Goal: Task Accomplishment & Management: Complete application form

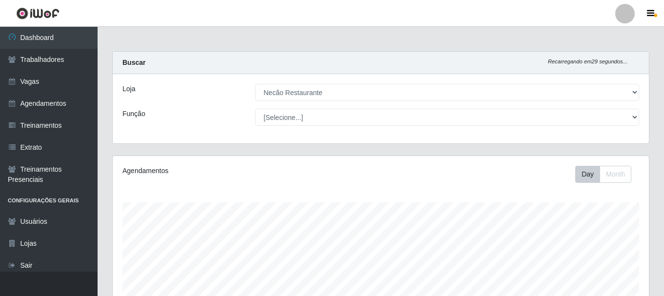
select select "334"
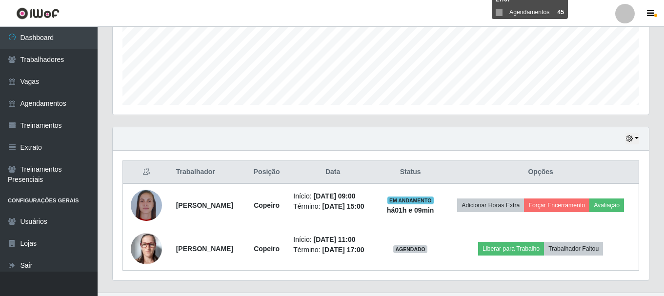
scroll to position [49, 0]
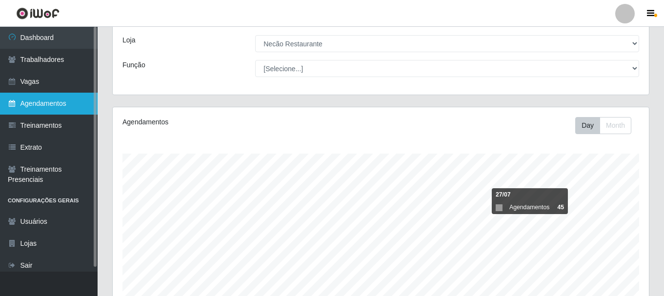
click at [44, 97] on link "Agendamentos" at bounding box center [49, 104] width 98 height 22
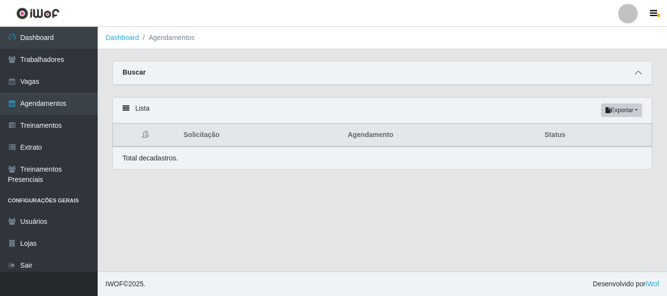
click at [635, 76] on icon at bounding box center [637, 72] width 7 height 7
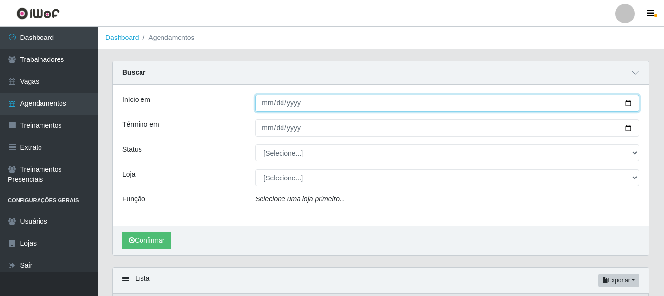
click at [627, 104] on input "Início em" at bounding box center [447, 103] width 384 height 17
type input "2025-08-12"
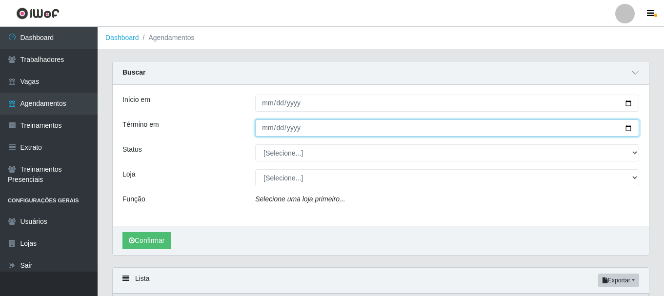
click at [394, 134] on input "Término em" at bounding box center [447, 128] width 384 height 17
click at [627, 130] on input "Término em" at bounding box center [447, 128] width 384 height 17
type input "2025-08-12"
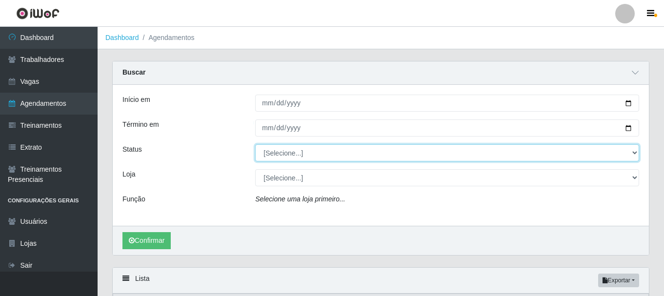
click at [343, 148] on select "[Selecione...] AGENDADO AGUARDANDO LIBERAR EM ANDAMENTO EM REVISÃO FINALIZADO C…" at bounding box center [447, 152] width 384 height 17
select select "AGENDADO"
click at [255, 145] on select "[Selecione...] AGENDADO AGUARDANDO LIBERAR EM ANDAMENTO EM REVISÃO FINALIZADO C…" at bounding box center [447, 152] width 384 height 17
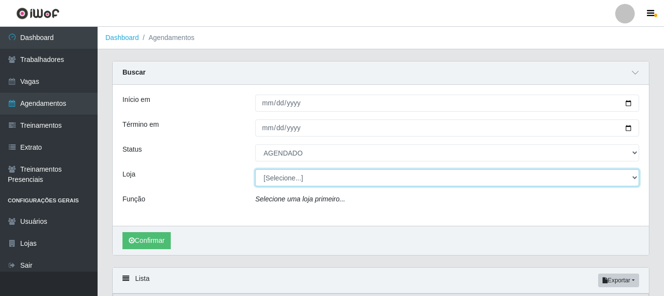
click at [315, 186] on select "[Selecione...] Necão Restaurante" at bounding box center [447, 177] width 384 height 17
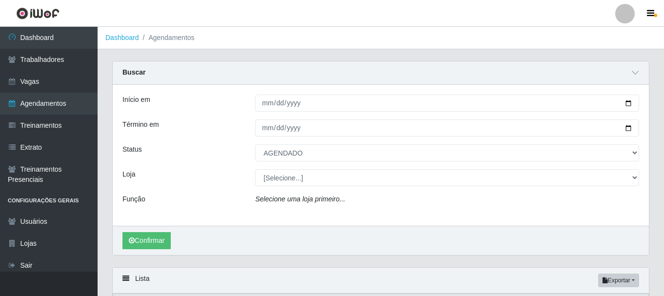
click at [291, 215] on div "Início em 2025-08-12 Término em 2025-08-12 Status [Selecione...] AGENDADO AGUAR…" at bounding box center [381, 155] width 536 height 141
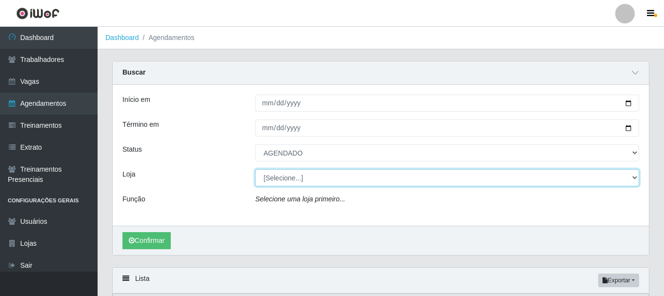
click at [305, 181] on select "[Selecione...] Necão Restaurante" at bounding box center [447, 177] width 384 height 17
select select "334"
click at [255, 170] on select "[Selecione...] Necão Restaurante" at bounding box center [447, 177] width 384 height 17
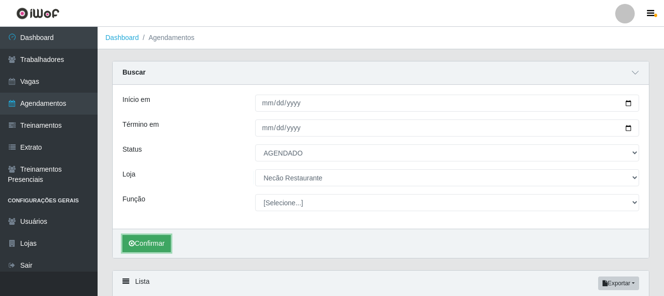
click at [149, 244] on button "Confirmar" at bounding box center [146, 243] width 48 height 17
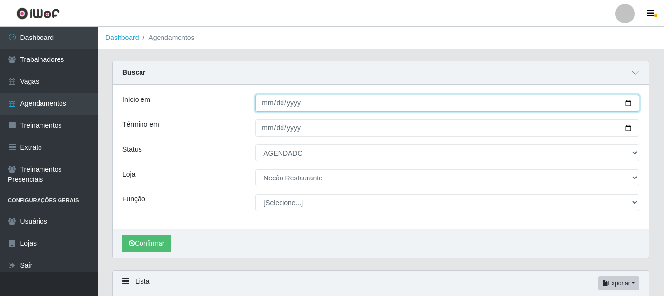
click at [628, 105] on input "2025-08-12" at bounding box center [447, 103] width 384 height 17
type input "2025-08-14"
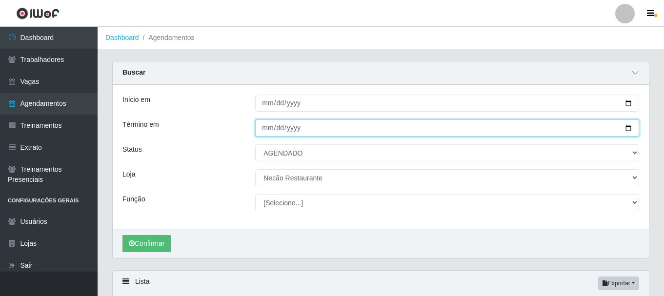
click at [627, 129] on input "2025-08-12" at bounding box center [447, 128] width 384 height 17
type input "2025-08-14"
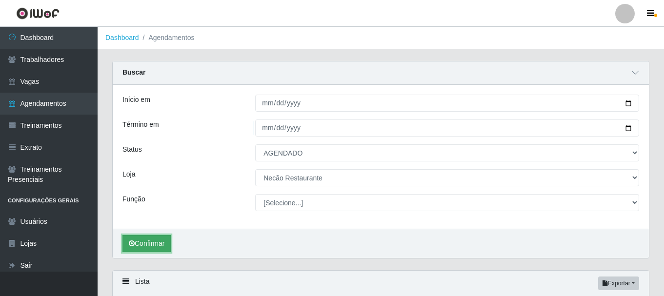
click at [167, 245] on button "Confirmar" at bounding box center [146, 243] width 48 height 17
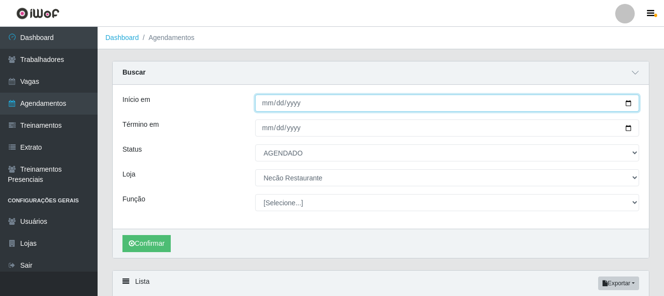
click at [627, 104] on input "2025-08-14" at bounding box center [447, 103] width 384 height 17
type input "2025-08-15"
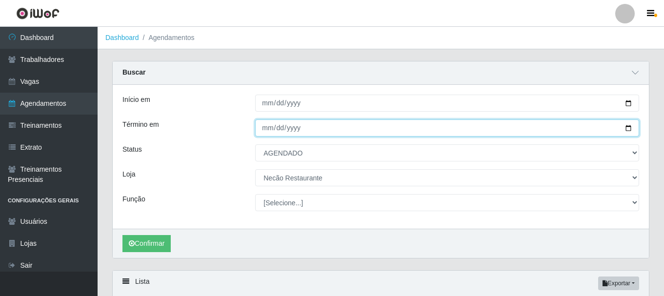
click at [630, 129] on input "2025-08-14" at bounding box center [447, 128] width 384 height 17
type input "2025-08-15"
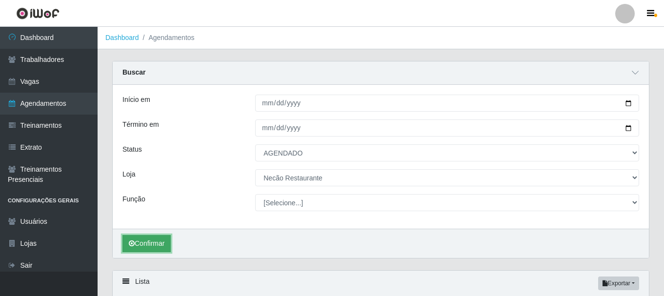
click at [157, 245] on button "Confirmar" at bounding box center [146, 243] width 48 height 17
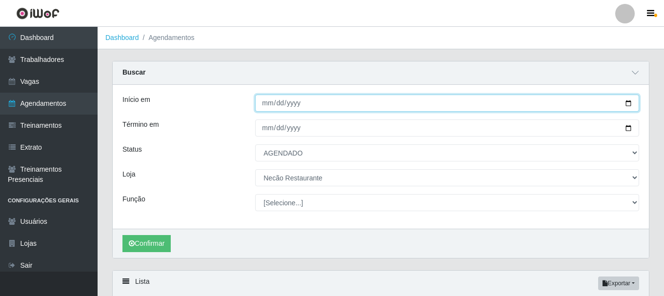
click at [628, 103] on input "2025-08-15" at bounding box center [447, 103] width 384 height 17
type input "2025-08-16"
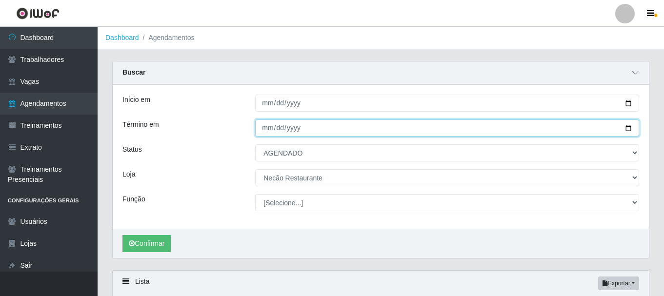
click at [626, 130] on input "2025-08-15" at bounding box center [447, 128] width 384 height 17
type input "2025-08-16"
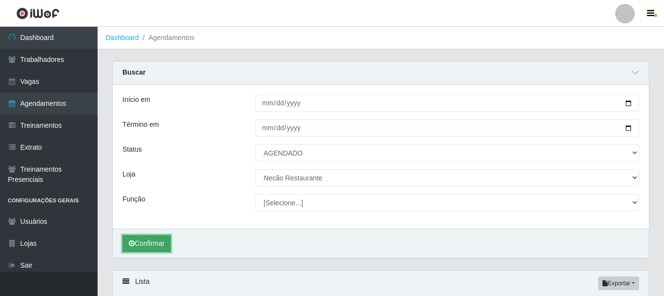
click at [161, 239] on button "Confirmar" at bounding box center [146, 243] width 48 height 17
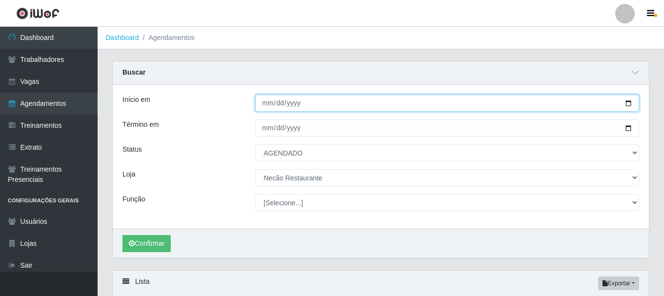
click at [627, 104] on input "2025-08-16" at bounding box center [447, 103] width 384 height 17
type input "2025-08-17"
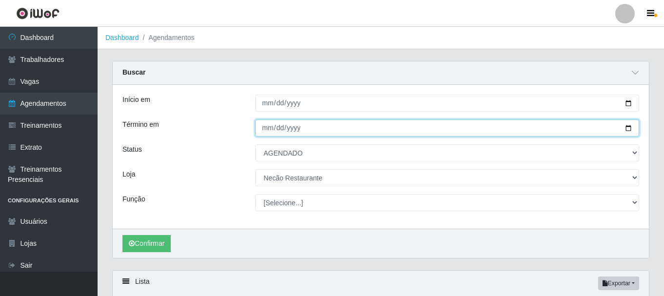
click at [627, 128] on input "2025-08-16" at bounding box center [447, 128] width 384 height 17
type input "2025-08-17"
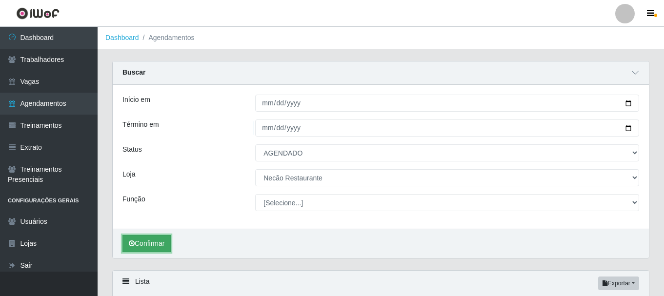
click at [162, 241] on button "Confirmar" at bounding box center [146, 243] width 48 height 17
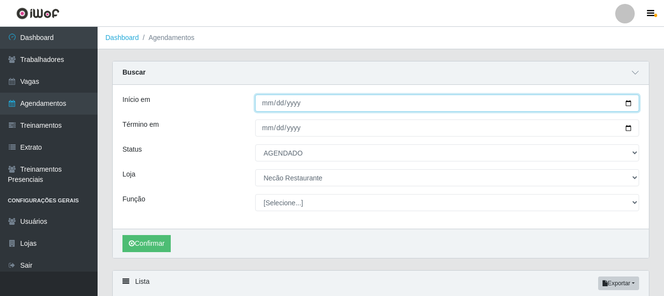
click at [630, 104] on input "2025-08-17" at bounding box center [447, 103] width 384 height 17
type input "2025-08-18"
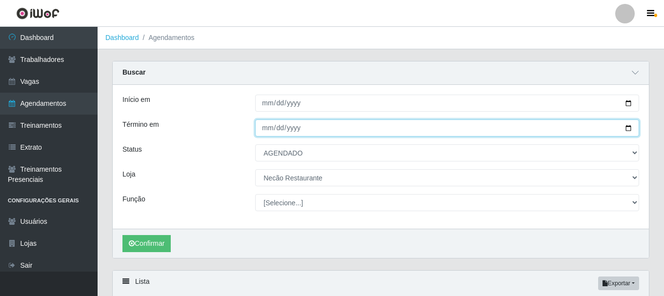
click at [630, 130] on input "2025-08-17" at bounding box center [447, 128] width 384 height 17
type input "2025-08-18"
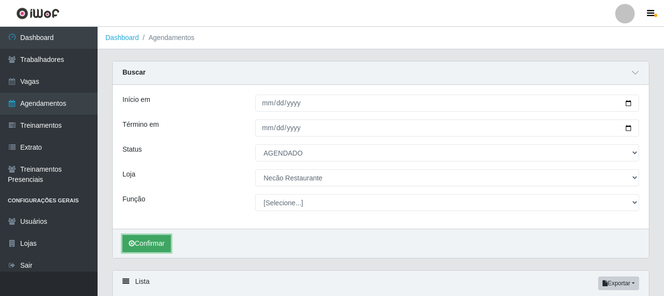
click at [142, 241] on button "Confirmar" at bounding box center [146, 243] width 48 height 17
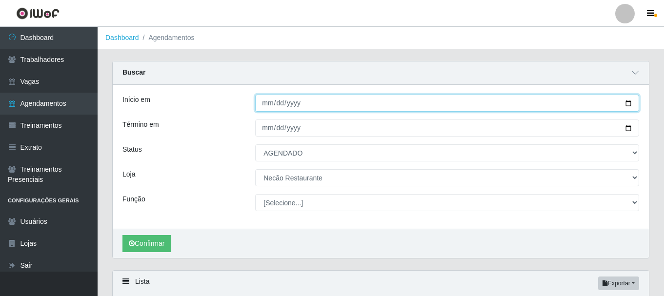
click at [630, 106] on input "2025-08-18" at bounding box center [447, 103] width 384 height 17
type input "2025-08-19"
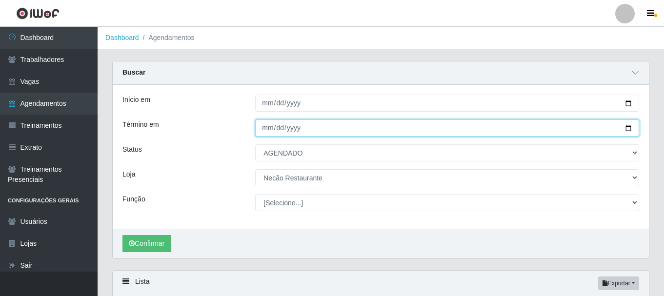
click at [628, 126] on input "2025-08-18" at bounding box center [447, 128] width 384 height 17
type input "2025-08-19"
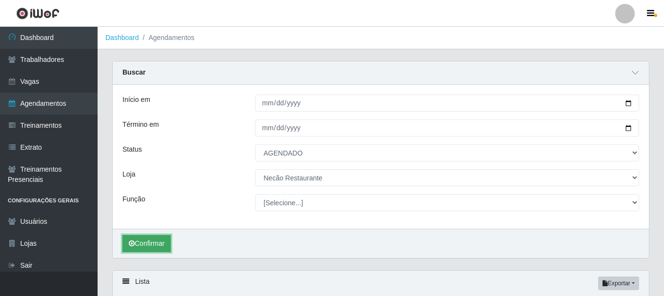
click at [139, 240] on button "Confirmar" at bounding box center [146, 243] width 48 height 17
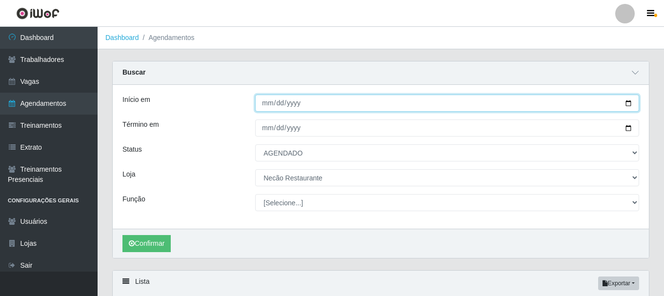
click at [630, 104] on input "2025-08-19" at bounding box center [447, 103] width 384 height 17
type input "2025-08-21"
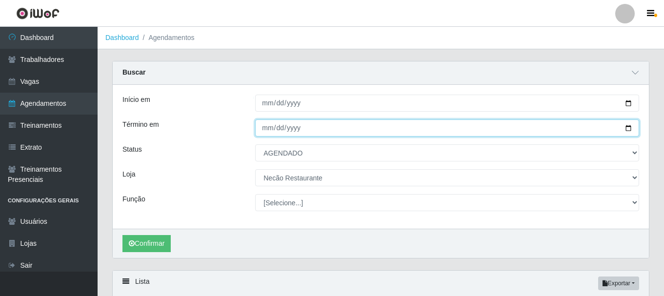
click at [626, 129] on input "2025-08-19" at bounding box center [447, 128] width 384 height 17
type input "2025-08-21"
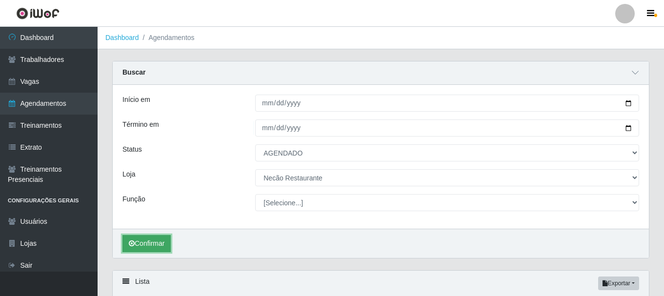
click at [163, 242] on button "Confirmar" at bounding box center [146, 243] width 48 height 17
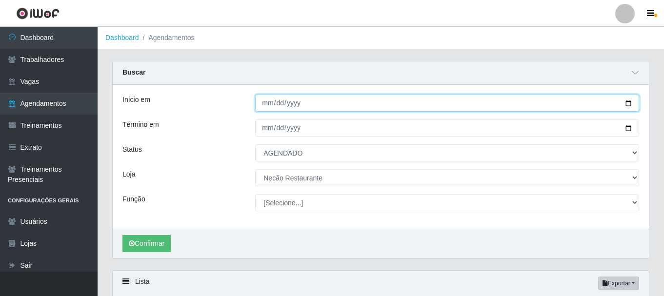
click at [626, 104] on input "2025-08-21" at bounding box center [447, 103] width 384 height 17
type input "2025-08-22"
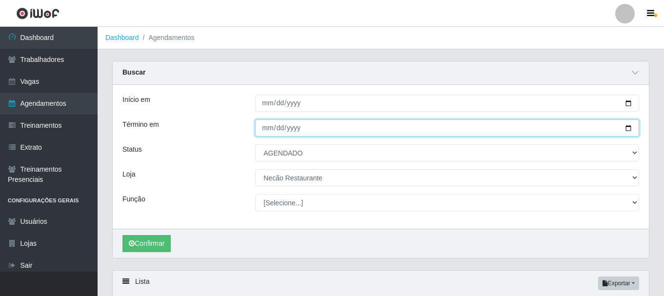
click at [628, 127] on input "2025-08-21" at bounding box center [447, 128] width 384 height 17
type input "2025-08-22"
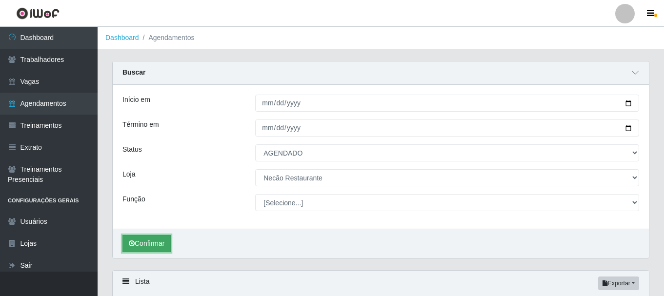
click at [149, 237] on button "Confirmar" at bounding box center [146, 243] width 48 height 17
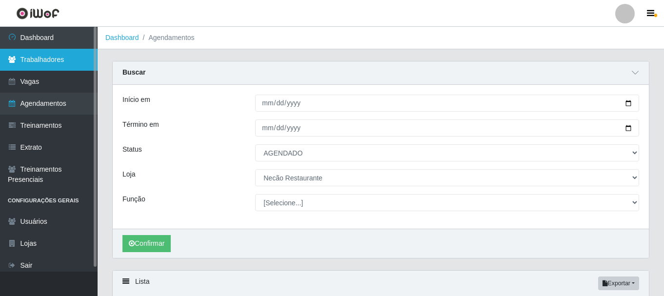
click at [57, 61] on link "Trabalhadores" at bounding box center [49, 60] width 98 height 22
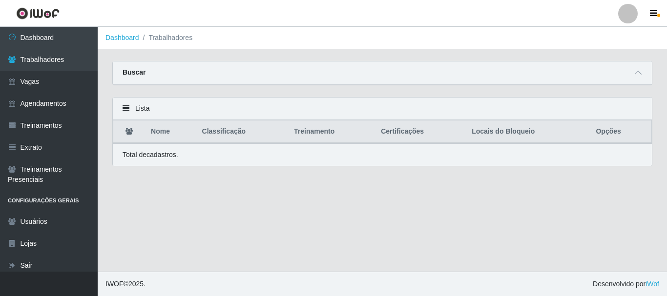
click at [191, 74] on div "Buscar" at bounding box center [382, 72] width 539 height 23
click at [637, 74] on icon at bounding box center [637, 72] width 7 height 7
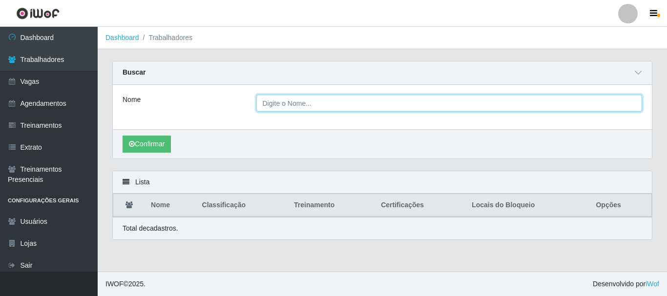
click at [298, 104] on input "Nome" at bounding box center [449, 103] width 386 height 17
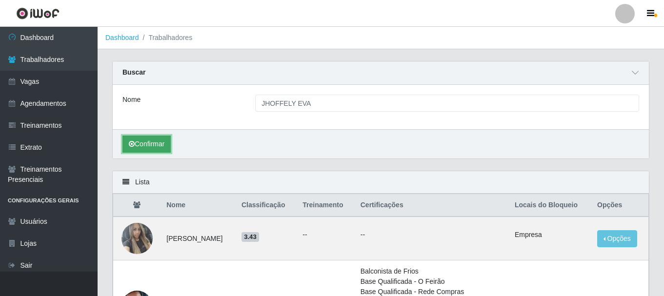
click at [146, 145] on button "Confirmar" at bounding box center [146, 144] width 48 height 17
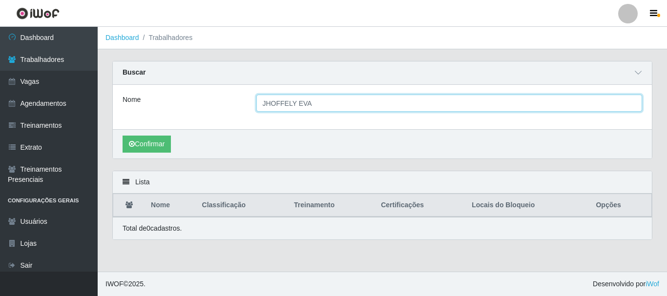
click at [305, 103] on input "JHOFFELY EVA" at bounding box center [449, 103] width 386 height 17
type input "J"
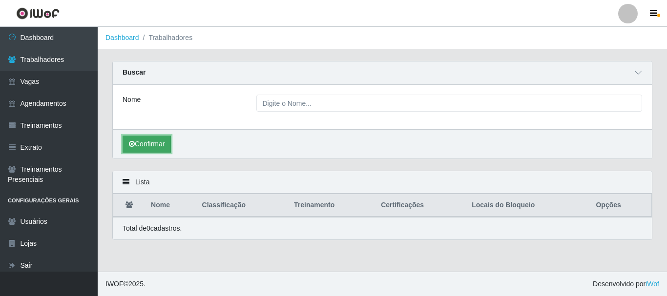
click at [156, 142] on button "Confirmar" at bounding box center [146, 144] width 48 height 17
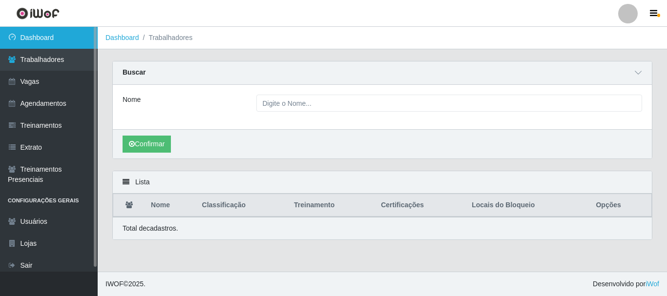
click at [49, 40] on link "Dashboard" at bounding box center [49, 38] width 98 height 22
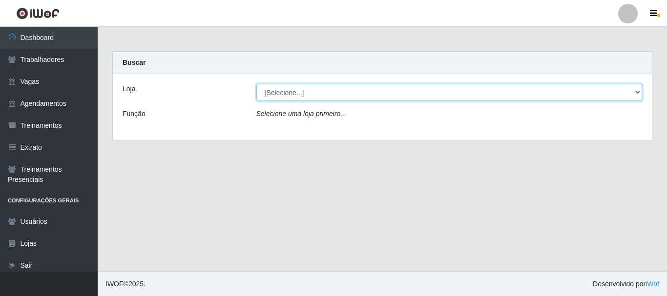
click at [364, 92] on select "[Selecione...] Necão Restaurante" at bounding box center [449, 92] width 386 height 17
select select "334"
click at [256, 84] on select "[Selecione...] Necão Restaurante" at bounding box center [449, 92] width 386 height 17
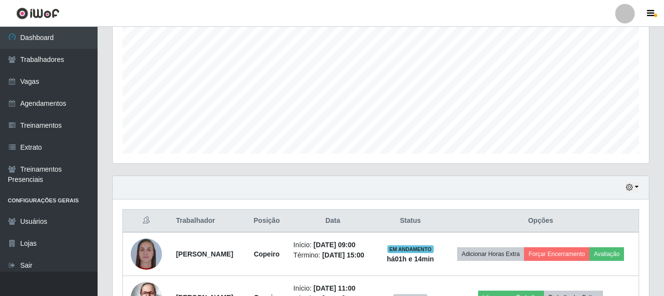
scroll to position [265, 0]
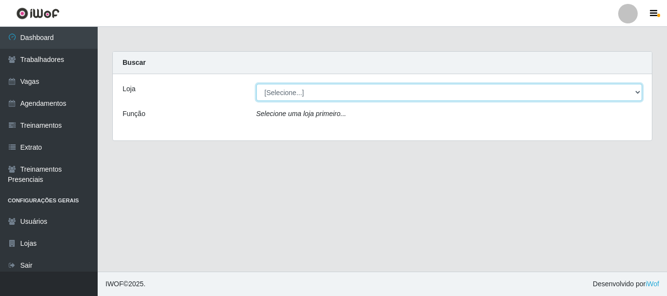
click at [265, 91] on select "[Selecione...] Necão Restaurante" at bounding box center [449, 92] width 386 height 17
select select "334"
click at [256, 84] on select "[Selecione...] Necão Restaurante" at bounding box center [449, 92] width 386 height 17
